Goal: Task Accomplishment & Management: Use online tool/utility

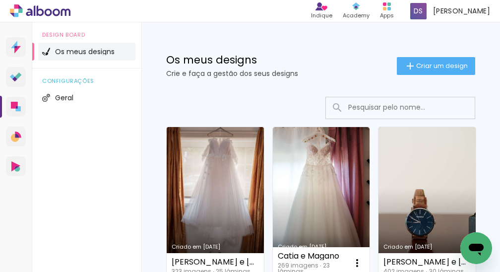
click at [197, 170] on link "Criado em [DATE]" at bounding box center [215, 203] width 97 height 152
